Goal: Navigation & Orientation: Find specific page/section

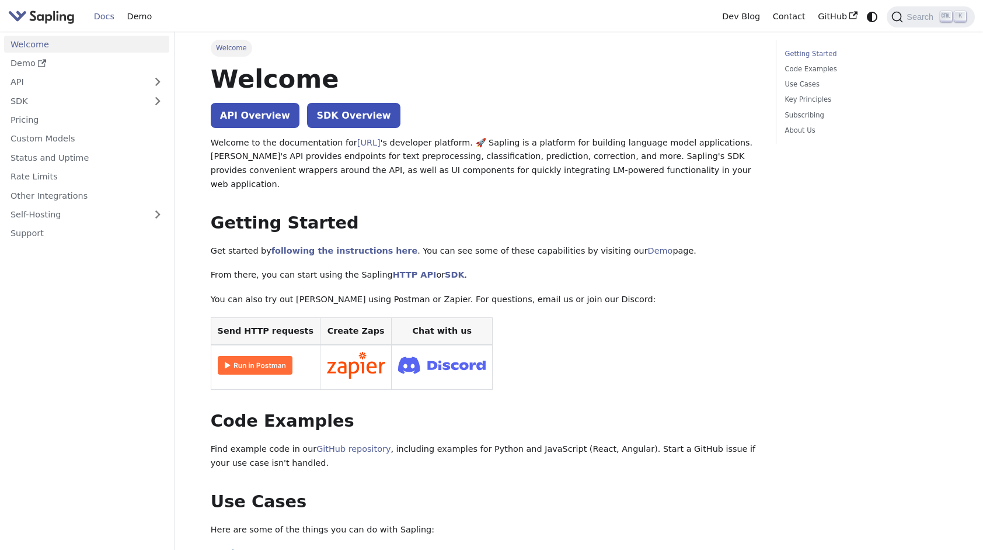
drag, startPoint x: 6, startPoint y: 6, endPoint x: 21, endPoint y: 24, distance: 23.2
click at [8, 11] on nav "Docs Demo Dev Blog Contact GitHub Search K" at bounding box center [491, 16] width 983 height 32
click at [22, 23] on img "Main" at bounding box center [41, 16] width 67 height 17
click at [27, 18] on img "Main" at bounding box center [41, 16] width 67 height 17
click at [53, 14] on img "Main" at bounding box center [41, 16] width 67 height 17
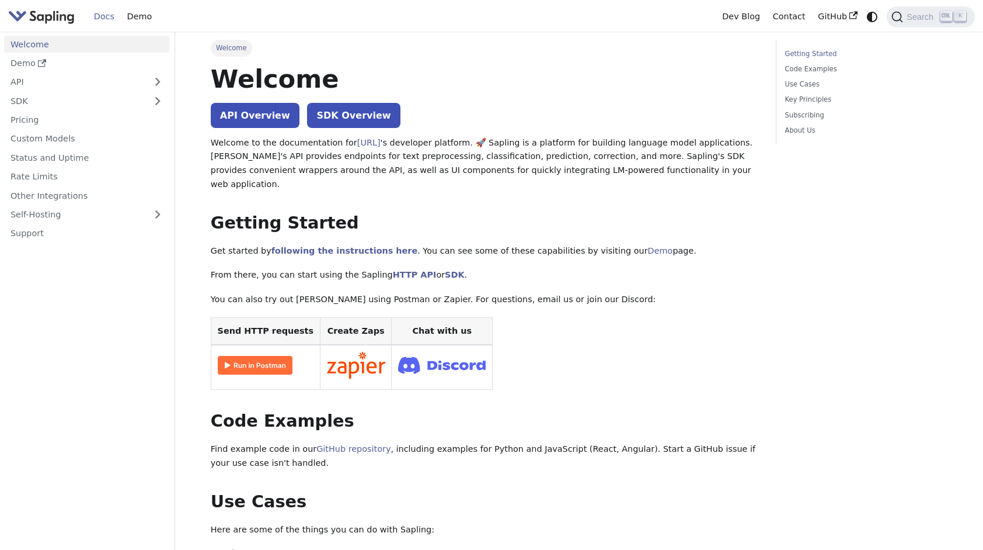
click at [96, 315] on nav "Welcome Demo API SDK Pricing Custom Models Status and Uptime Rate Limits Other …" at bounding box center [87, 291] width 175 height 518
click at [58, 65] on link "Demo" at bounding box center [86, 63] width 165 height 17
click at [48, 15] on img "Main" at bounding box center [41, 16] width 67 height 17
